Goal: Task Accomplishment & Management: Complete application form

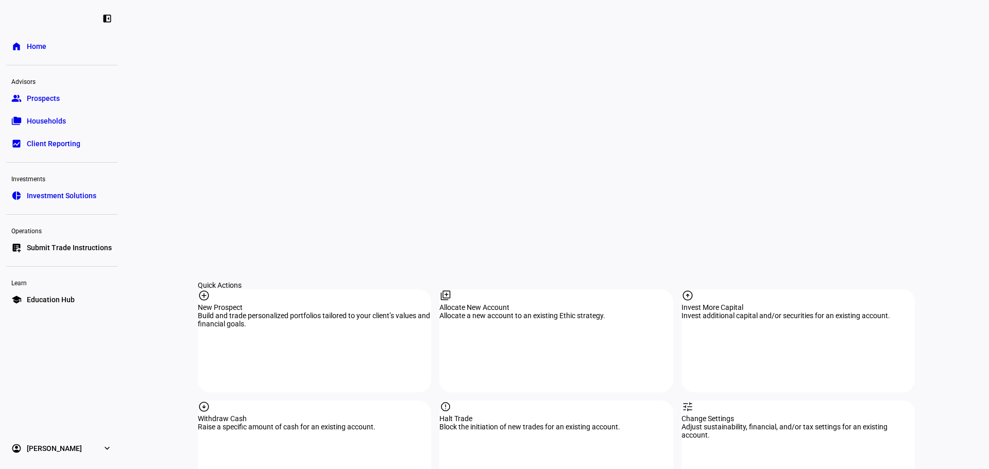
scroll to position [841, 0]
click at [508, 399] on div "report Halt Trade Block the initiation of new trades for an existing account." at bounding box center [555, 450] width 233 height 103
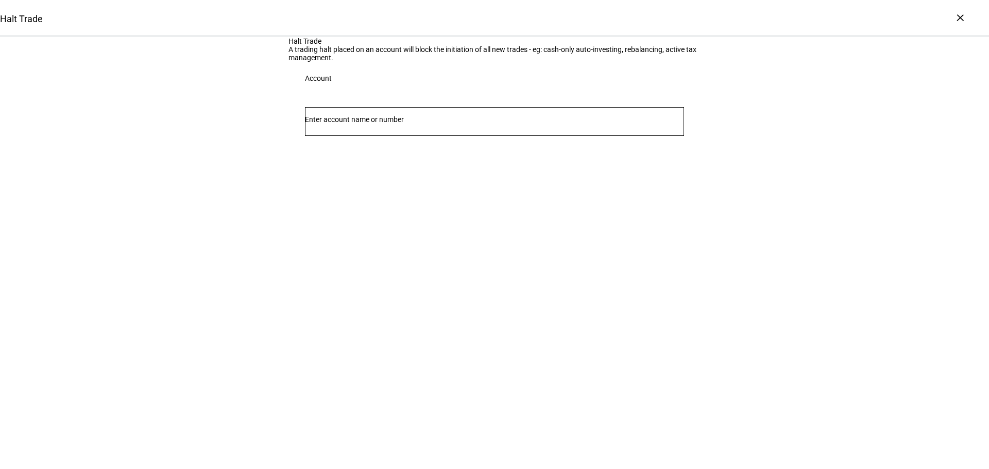
click at [351, 124] on input "Number" at bounding box center [494, 119] width 379 height 8
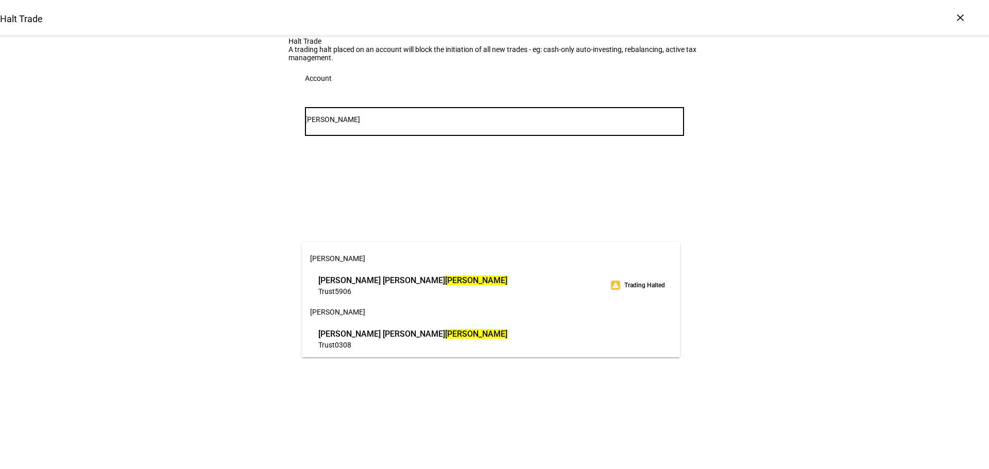
type input "tomchin"
click at [417, 280] on span "Cheryl Kathleen Tomchin" at bounding box center [412, 280] width 189 height 12
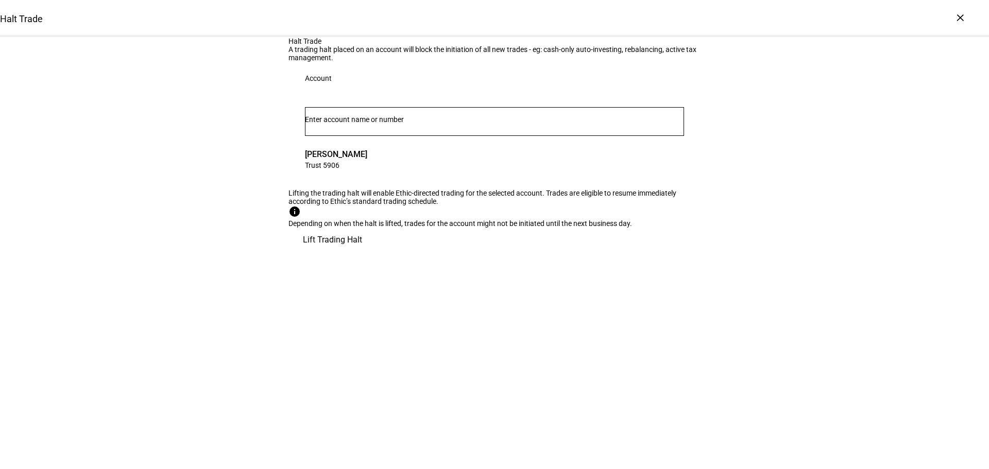
click at [362, 252] on span "Lift Trading Halt" at bounding box center [332, 240] width 59 height 25
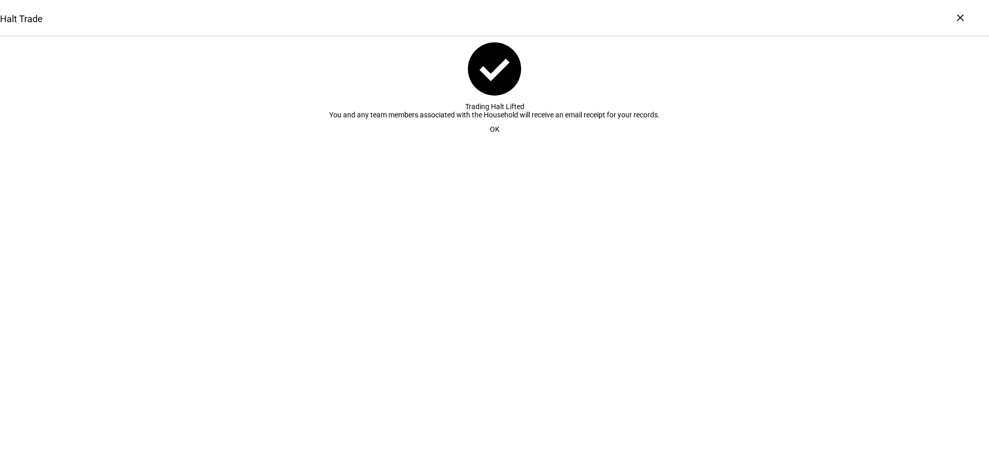
click at [492, 140] on span "OK" at bounding box center [495, 129] width 10 height 21
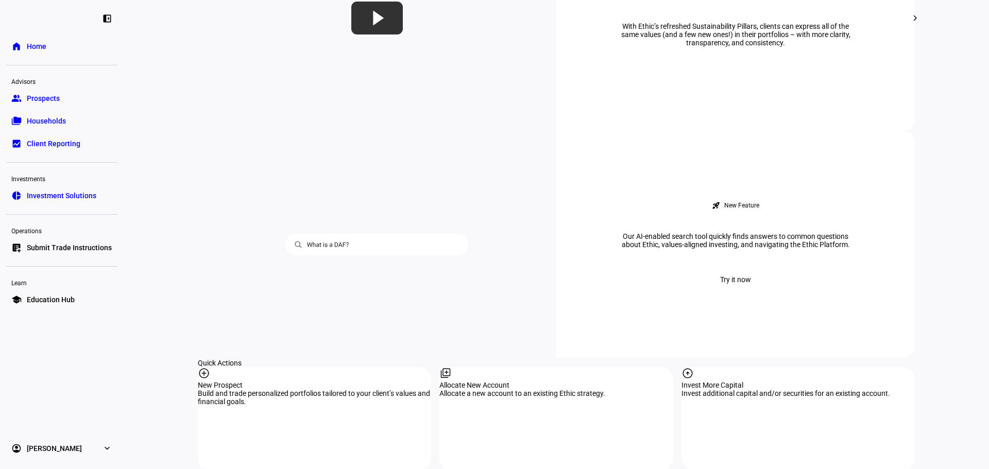
scroll to position [841, 0]
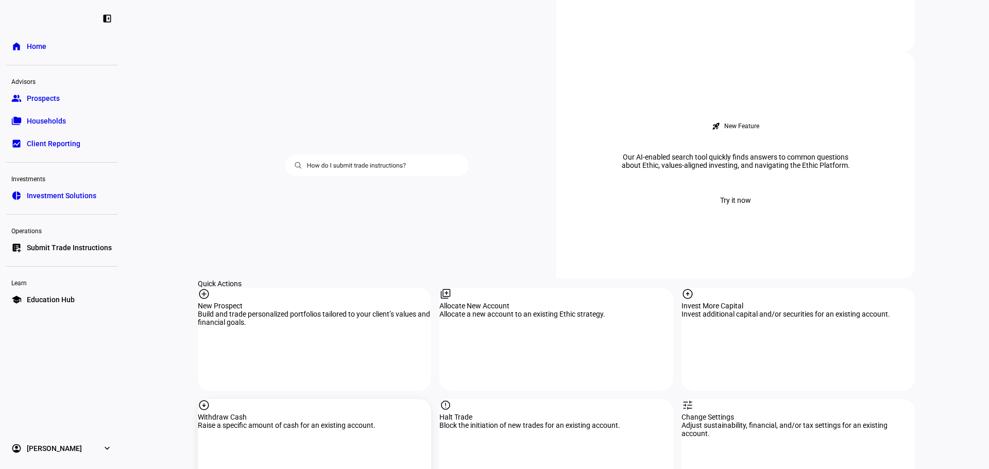
click at [322, 399] on div "arrow_circle_down" at bounding box center [314, 406] width 233 height 14
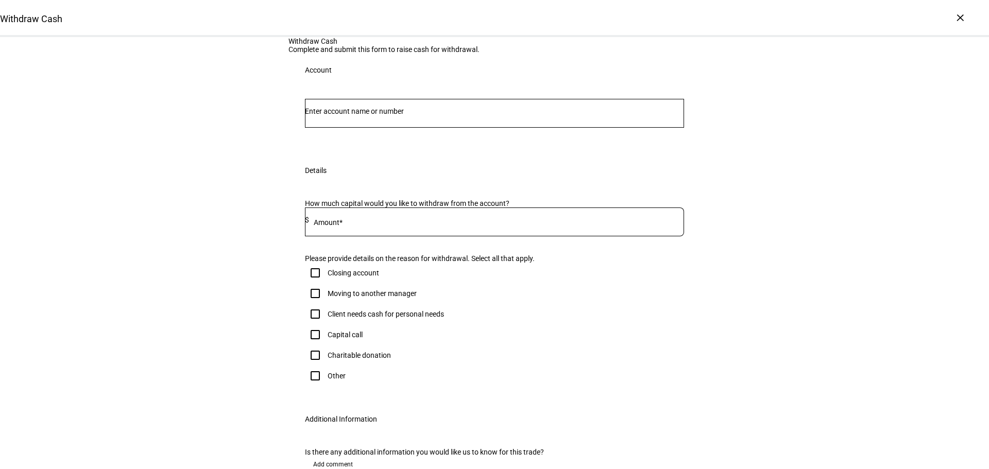
click at [341, 115] on input "Number" at bounding box center [494, 111] width 379 height 8
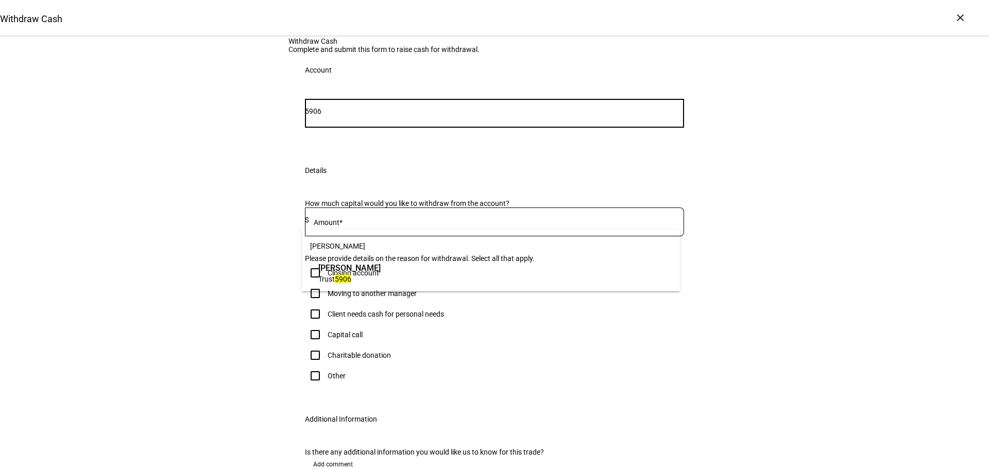
type input "5906"
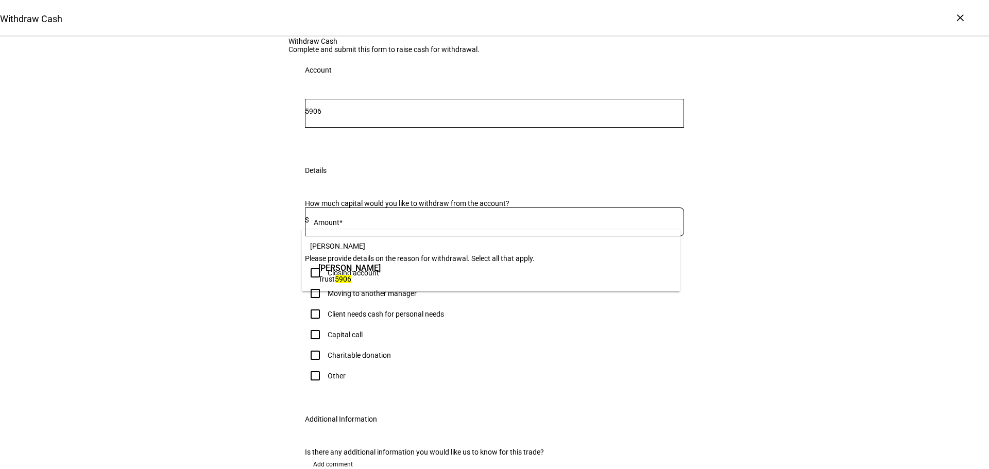
click at [367, 269] on span "Cheryl Kathleen Tomchin" at bounding box center [349, 268] width 62 height 12
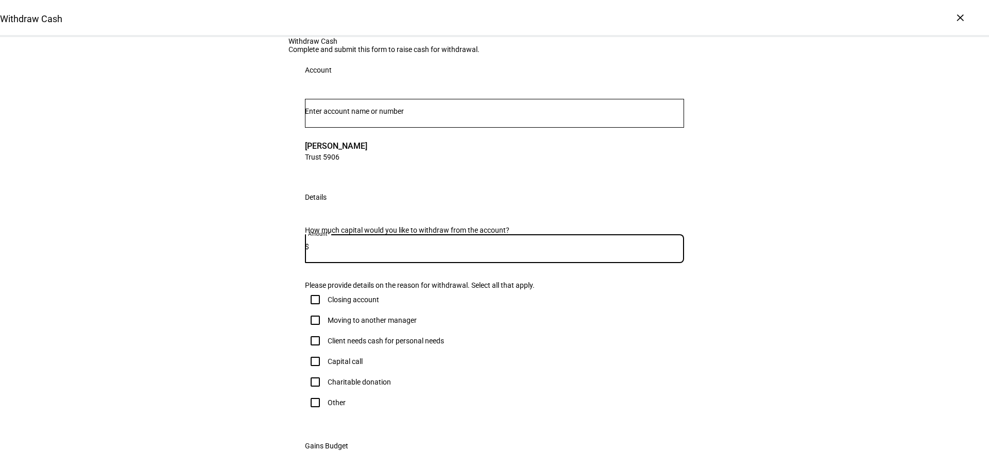
click at [359, 251] on input at bounding box center [496, 247] width 375 height 8
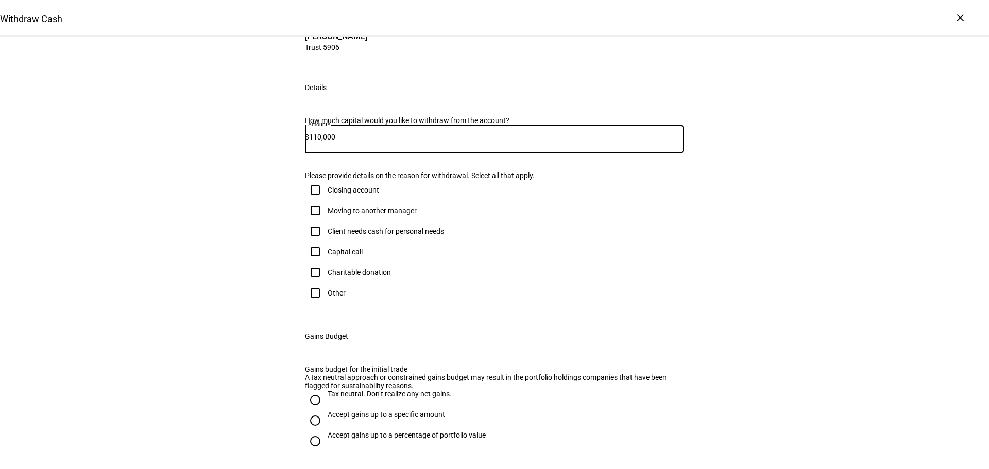
scroll to position [120, 0]
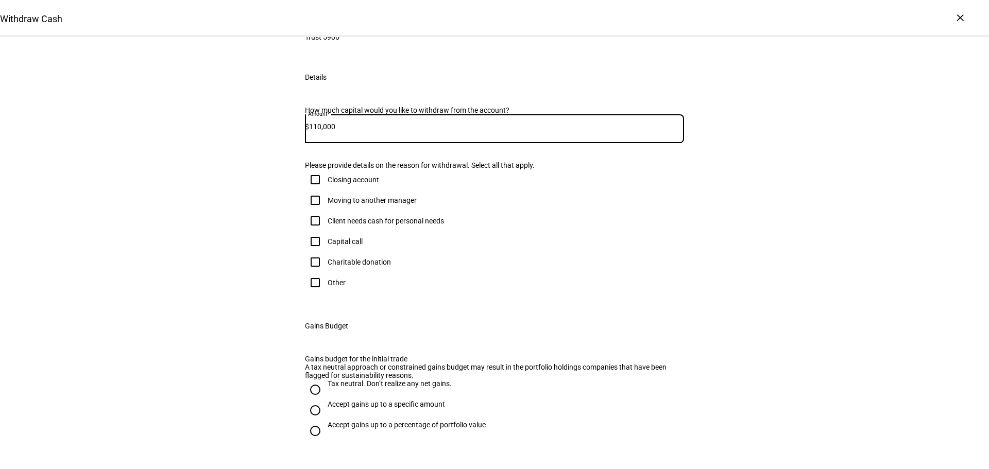
type input "110,000"
click at [312, 231] on input "Client needs cash for personal needs" at bounding box center [315, 221] width 21 height 21
checkbox input "true"
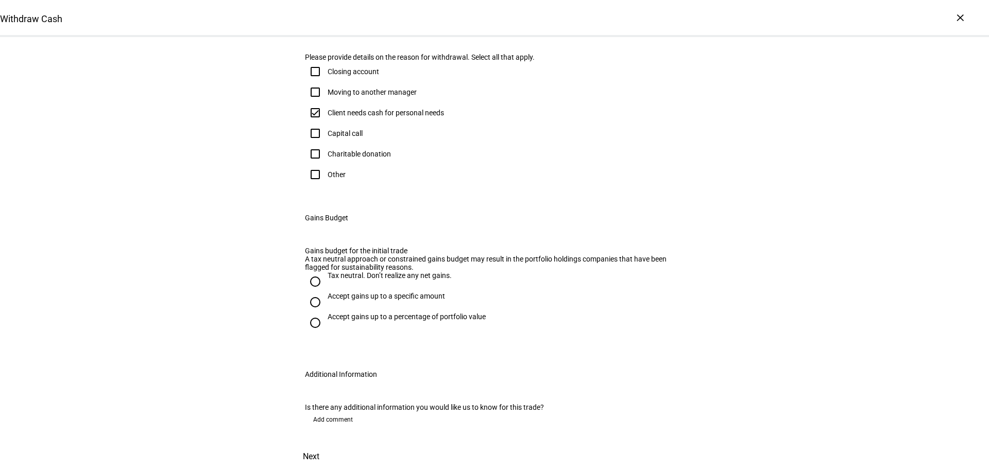
scroll to position [361, 0]
click at [310, 292] on input "Tax neutral. Don’t realize any net gains." at bounding box center [315, 281] width 21 height 21
radio input "true"
click at [318, 411] on span "Add comment" at bounding box center [333, 419] width 40 height 16
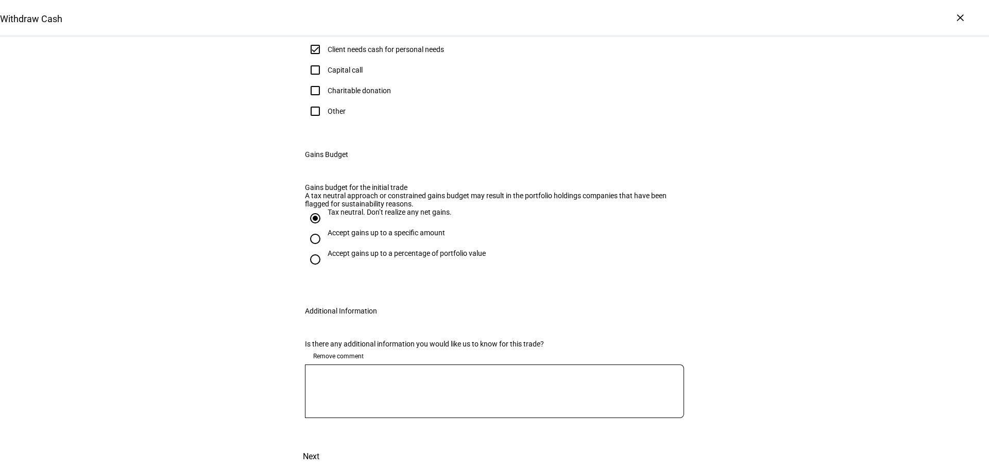
click at [328, 399] on div at bounding box center [494, 392] width 379 height 54
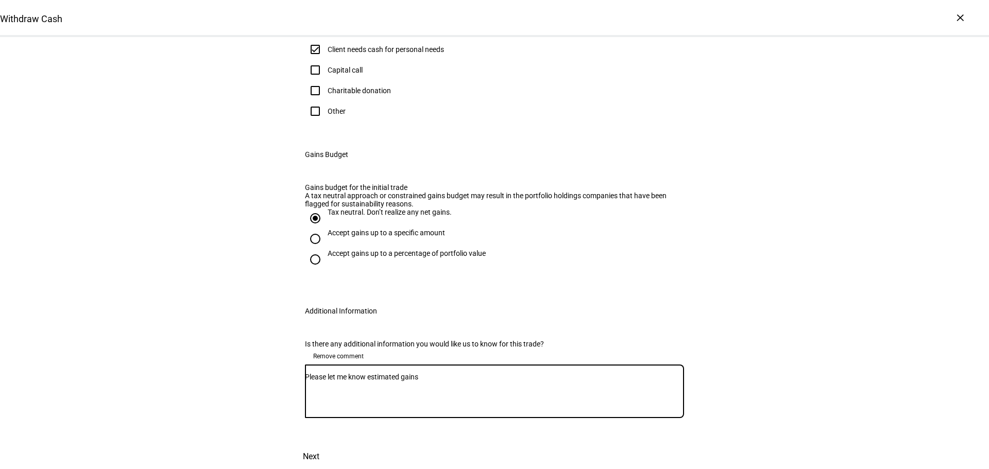
scroll to position [526, 0]
type textarea "Please let me know estimated gains"
click at [319, 444] on span "Next" at bounding box center [311, 456] width 16 height 25
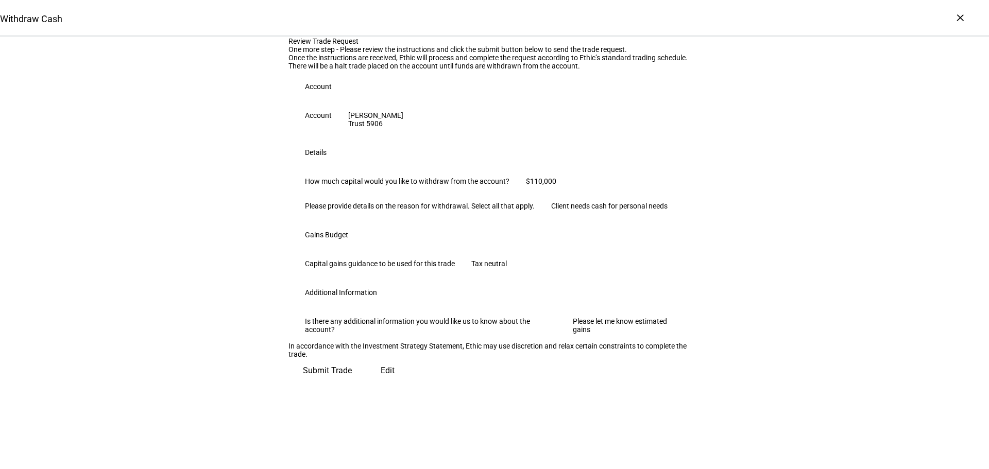
scroll to position [193, 0]
click at [352, 383] on span "Submit Trade" at bounding box center [327, 370] width 49 height 25
